Goal: Transaction & Acquisition: Purchase product/service

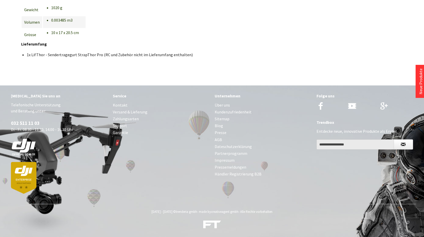
scroll to position [402, 0]
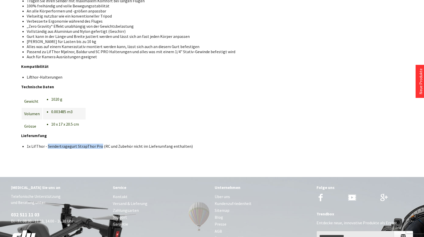
drag, startPoint x: 47, startPoint y: 146, endPoint x: 106, endPoint y: 153, distance: 60.0
click at [98, 147] on li "1x LifThor - Sendertragegurt StrapThor Pro (RC und Zubehör nicht im Lieferumfan…" at bounding box center [133, 146] width 212 height 5
copy li "Sendertragegurt StrapThor Pro"
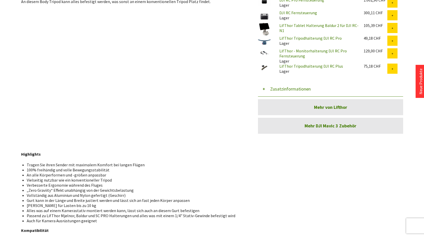
scroll to position [188, 0]
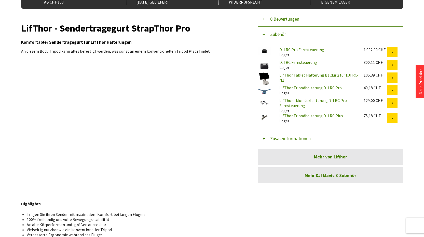
click at [319, 177] on link "Mehr DJI Mavic 3 Zubehör" at bounding box center [330, 175] width 145 height 16
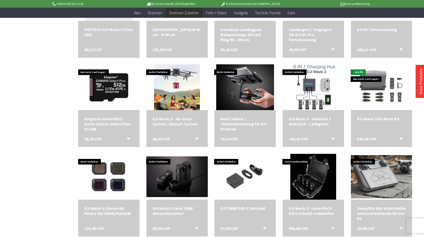
scroll to position [611, 0]
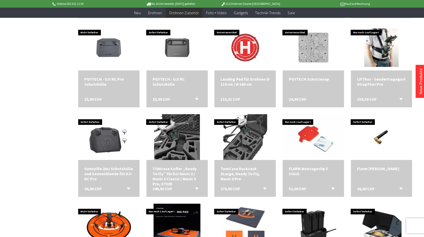
scroll to position [1008, 0]
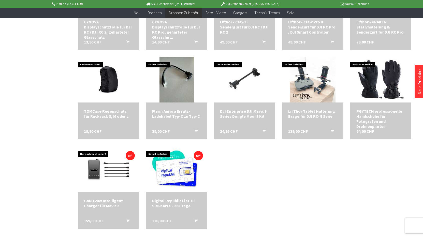
scroll to position [1130, 0]
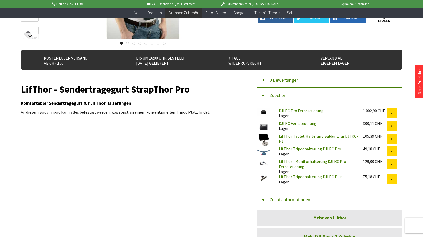
scroll to position [25, 0]
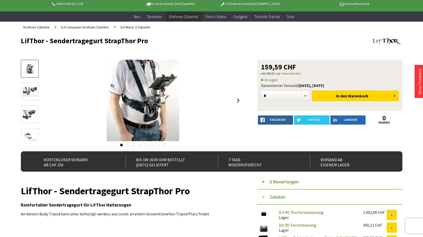
click at [26, 89] on img at bounding box center [29, 91] width 15 height 9
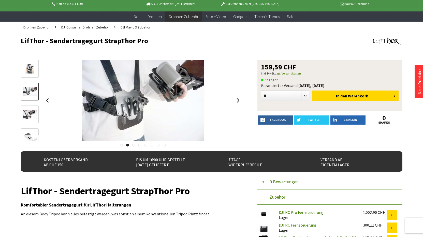
click at [26, 113] on img at bounding box center [29, 114] width 15 height 9
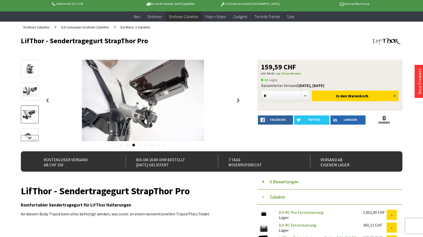
click at [28, 138] on link at bounding box center [30, 138] width 18 height 6
click at [30, 101] on img at bounding box center [29, 96] width 15 height 9
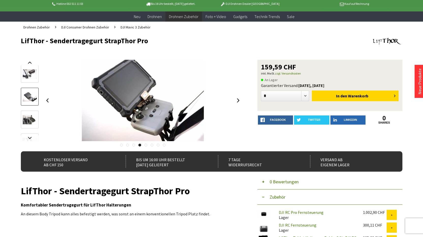
click at [30, 120] on img at bounding box center [29, 119] width 15 height 9
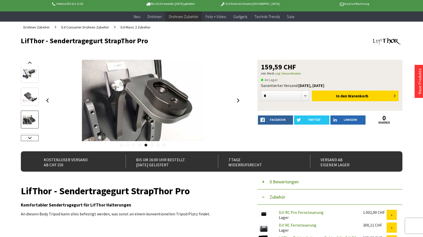
click at [30, 140] on link at bounding box center [30, 138] width 18 height 6
click at [28, 107] on img at bounding box center [29, 102] width 15 height 15
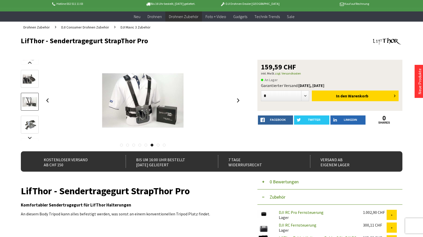
click at [29, 126] on img at bounding box center [29, 125] width 15 height 15
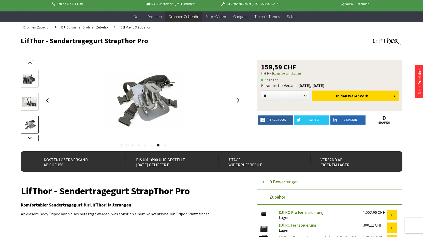
click at [30, 137] on link at bounding box center [30, 138] width 18 height 6
click at [30, 126] on img at bounding box center [29, 127] width 15 height 15
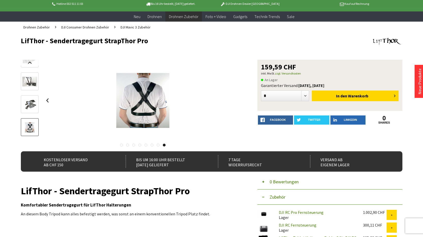
click at [34, 101] on img at bounding box center [29, 104] width 15 height 15
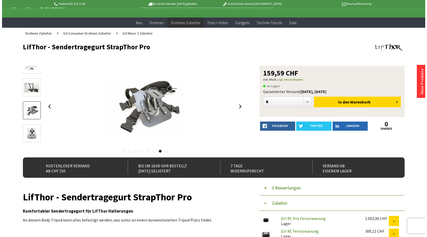
scroll to position [15, 0]
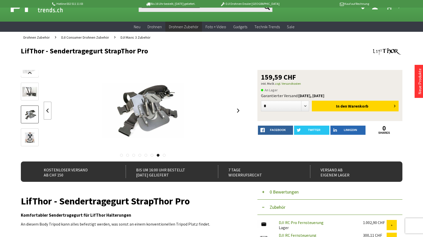
click at [47, 110] on link at bounding box center [48, 111] width 8 height 18
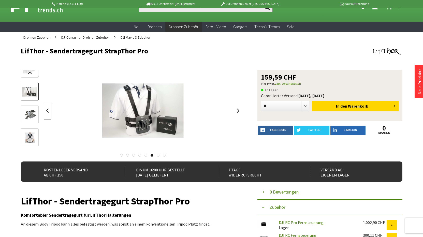
click at [47, 110] on link at bounding box center [48, 111] width 8 height 18
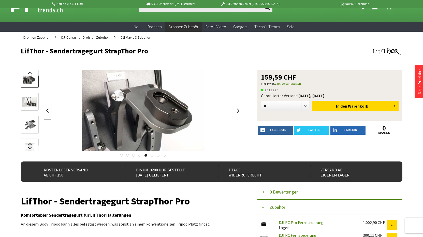
click at [47, 110] on link at bounding box center [48, 111] width 8 height 18
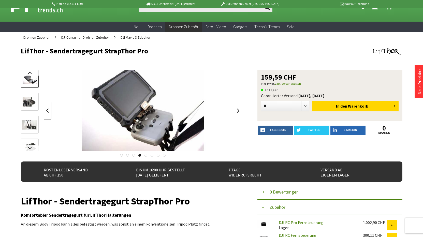
click at [47, 110] on link at bounding box center [48, 111] width 8 height 18
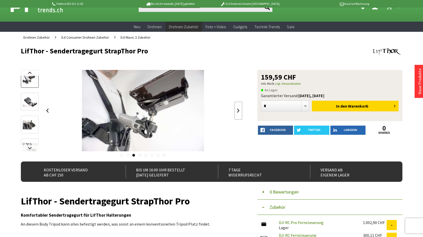
click at [237, 110] on link at bounding box center [239, 111] width 8 height 18
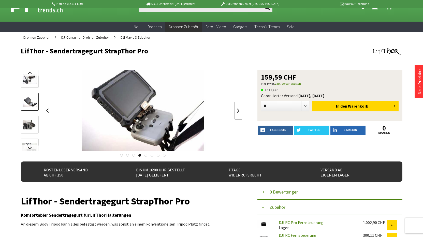
click at [237, 110] on link at bounding box center [239, 111] width 8 height 18
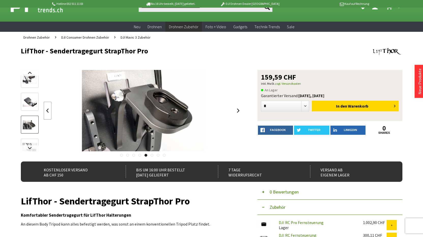
click at [49, 110] on link at bounding box center [48, 111] width 8 height 18
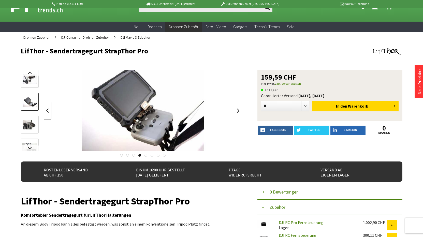
click at [49, 110] on link at bounding box center [48, 111] width 8 height 18
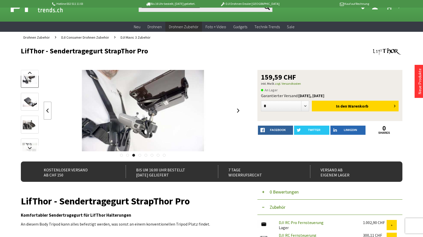
click at [49, 110] on link at bounding box center [48, 111] width 8 height 18
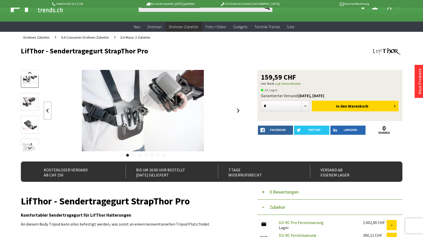
click at [49, 110] on link at bounding box center [48, 111] width 8 height 18
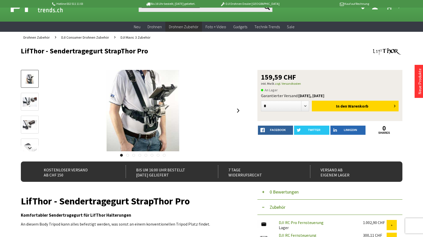
click at [49, 110] on div at bounding box center [143, 110] width 199 height 81
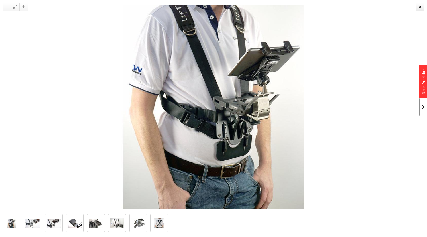
click at [421, 106] on link at bounding box center [423, 107] width 8 height 18
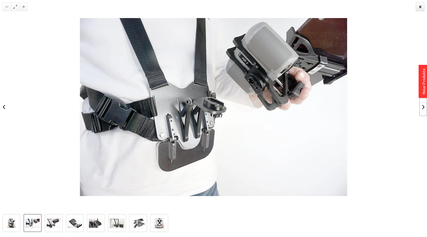
click at [423, 108] on link at bounding box center [423, 107] width 8 height 18
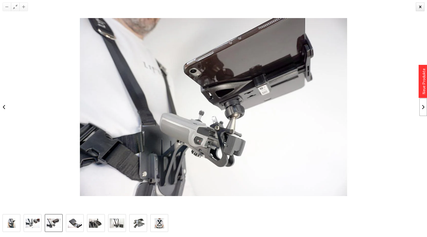
click at [423, 108] on link at bounding box center [423, 107] width 8 height 18
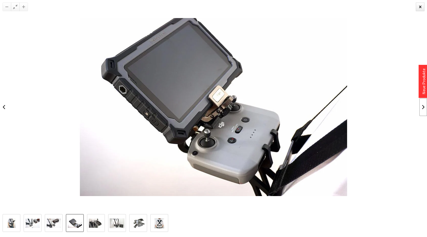
click at [423, 108] on link at bounding box center [423, 107] width 8 height 18
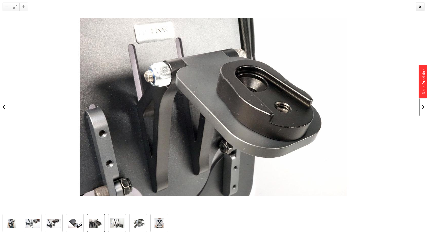
click at [423, 108] on link at bounding box center [423, 107] width 8 height 18
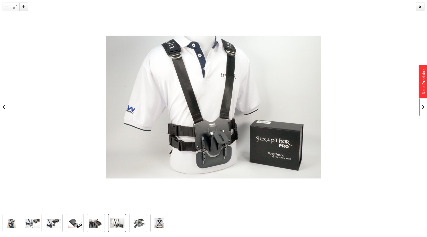
click at [422, 108] on link at bounding box center [423, 107] width 8 height 18
